Goal: Check status: Check status

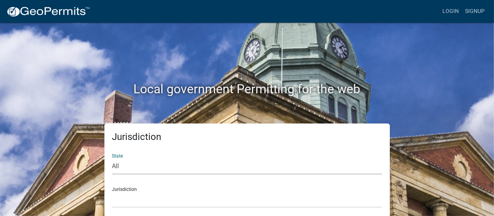
click at [124, 165] on select "All [US_STATE] [US_STATE] [US_STATE] [US_STATE] [US_STATE] [US_STATE] [US_STATE…" at bounding box center [247, 166] width 270 height 16
select select "[US_STATE]"
click at [112, 158] on select "All [US_STATE] [US_STATE] [US_STATE] [US_STATE] [US_STATE] [US_STATE] [US_STATE…" at bounding box center [247, 166] width 270 height 16
click at [131, 190] on div "Jurisdiction [GEOGRAPHIC_DATA], [US_STATE][PERSON_NAME][GEOGRAPHIC_DATA], [US_S…" at bounding box center [247, 193] width 270 height 27
click at [134, 187] on div "Jurisdiction [GEOGRAPHIC_DATA], [US_STATE][PERSON_NAME][GEOGRAPHIC_DATA], [US_S…" at bounding box center [247, 193] width 270 height 27
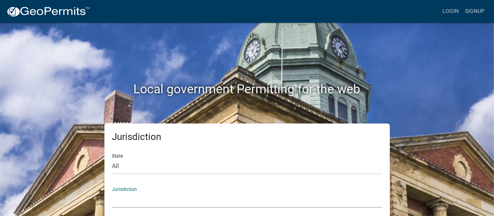
click at [160, 200] on select "[GEOGRAPHIC_DATA], [US_STATE][PERSON_NAME][GEOGRAPHIC_DATA], [US_STATE][PERSON_…" at bounding box center [247, 199] width 270 height 16
click at [440, 114] on div "Local government Permitting for the web" at bounding box center [247, 73] width 446 height 100
click at [452, 12] on link "Login" at bounding box center [450, 11] width 23 height 15
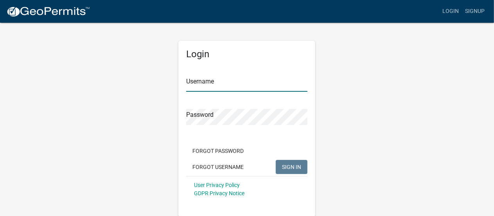
type input "[PERSON_NAME]"
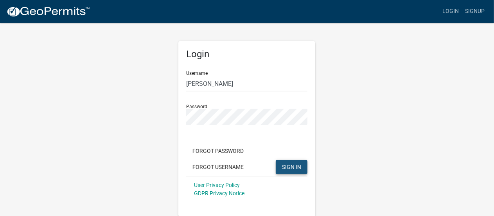
click at [291, 170] on button "SIGN IN" at bounding box center [292, 167] width 32 height 14
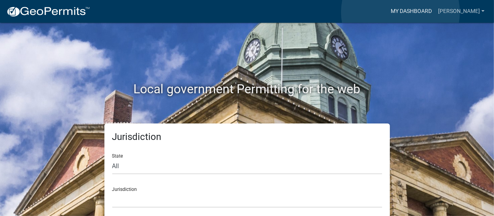
click at [401, 12] on link "My Dashboard" at bounding box center [411, 11] width 47 height 15
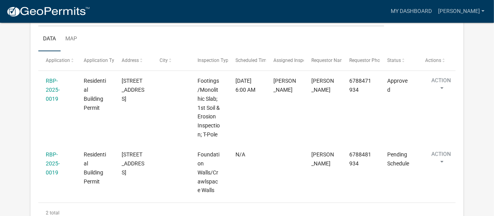
scroll to position [456, 0]
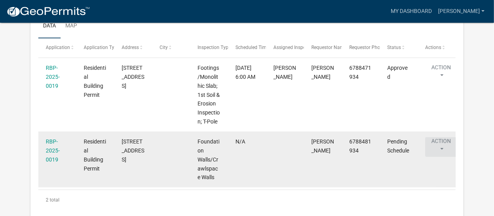
click at [442, 137] on button "Action" at bounding box center [441, 147] width 32 height 20
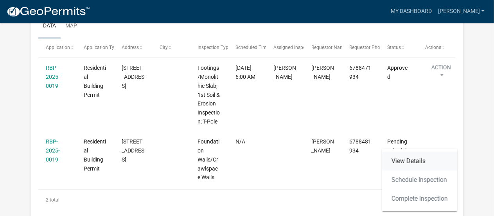
click at [416, 160] on link "View Details" at bounding box center [419, 160] width 75 height 19
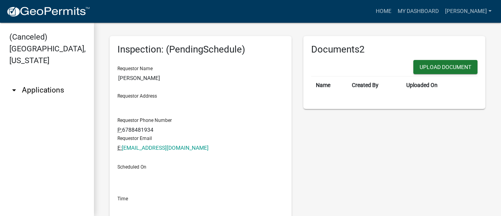
scroll to position [10, 0]
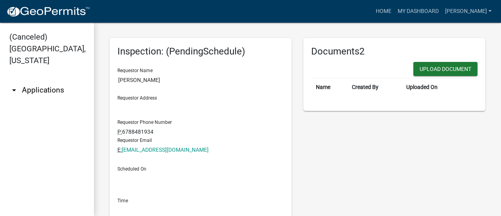
drag, startPoint x: 485, startPoint y: 127, endPoint x: 500, endPoint y: 128, distance: 15.7
click at [494, 128] on main "Inspection: (PendingSchedule) Requestor Name [PERSON_NAME] Requestor Address Re…" at bounding box center [297, 119] width 407 height 193
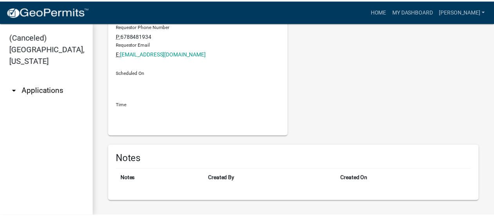
scroll to position [0, 0]
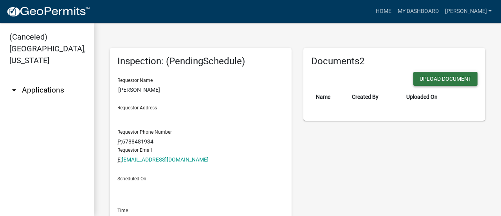
click at [464, 80] on button "Upload Document" at bounding box center [445, 79] width 64 height 14
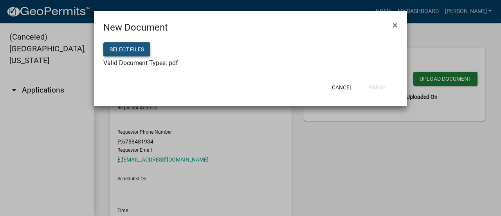
click at [123, 48] on button "Select files" at bounding box center [126, 49] width 47 height 14
click at [395, 25] on span "×" at bounding box center [394, 25] width 5 height 11
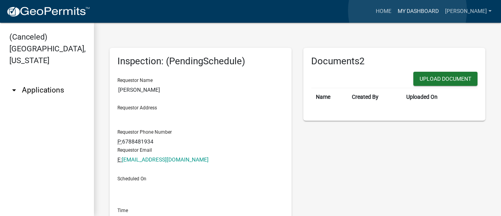
click at [407, 11] on link "My Dashboard" at bounding box center [417, 11] width 47 height 15
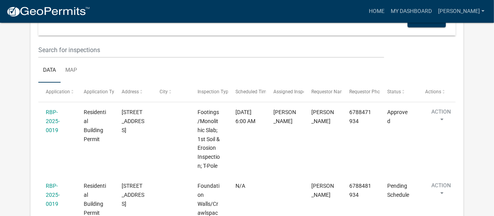
scroll to position [456, 0]
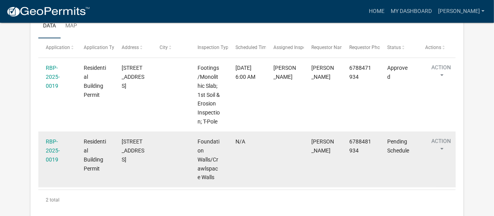
click at [240, 153] on datatable-body-cell "N/A" at bounding box center [247, 159] width 38 height 56
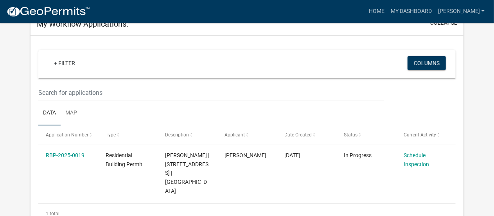
scroll to position [47, 0]
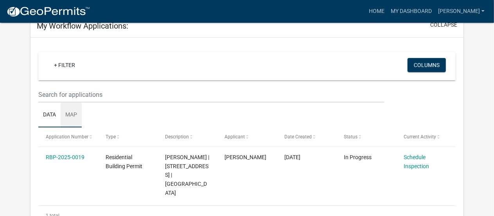
click at [70, 113] on link "Map" at bounding box center [71, 114] width 21 height 25
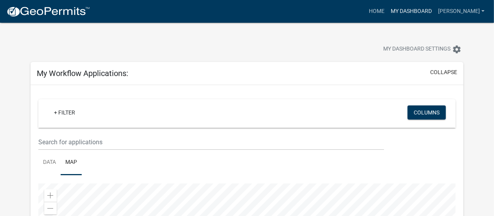
click at [408, 11] on link "My Dashboard" at bounding box center [411, 11] width 47 height 15
click at [467, 11] on link "[PERSON_NAME]" at bounding box center [461, 11] width 53 height 15
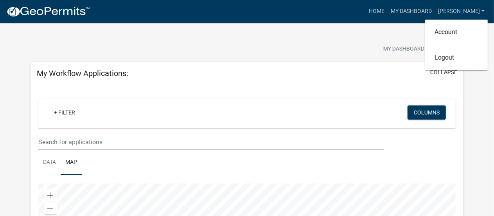
click at [258, 45] on div at bounding box center [154, 49] width 259 height 17
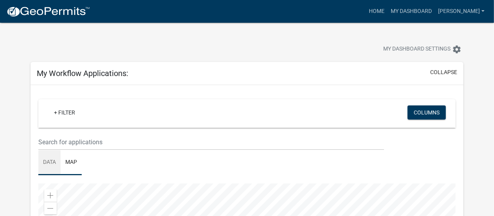
click at [48, 161] on link "Data" at bounding box center [49, 162] width 22 height 25
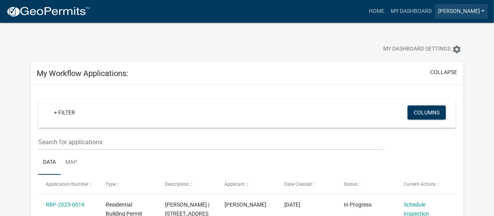
click at [480, 11] on link "[PERSON_NAME]" at bounding box center [461, 11] width 53 height 15
